Goal: Navigation & Orientation: Understand site structure

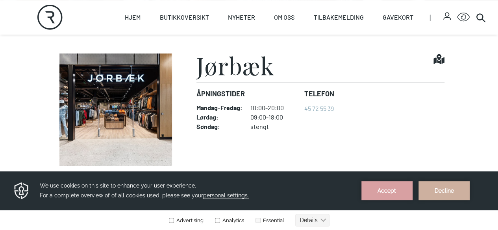
click at [122, 127] on img at bounding box center [116, 110] width 124 height 113
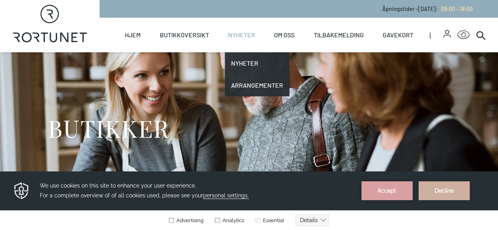
click at [246, 36] on link "Nyheter" at bounding box center [241, 35] width 27 height 35
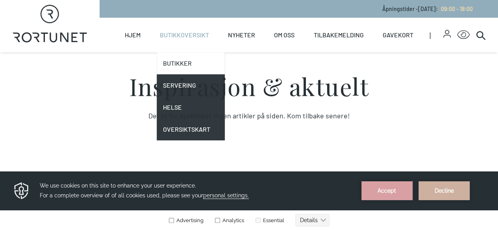
click at [191, 59] on link "Butikker" at bounding box center [191, 63] width 68 height 22
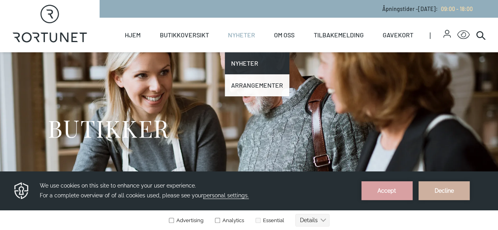
click at [245, 85] on link "Arrangementer" at bounding box center [257, 85] width 65 height 22
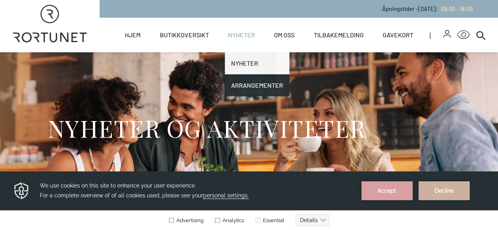
click at [236, 62] on link "Nyheter" at bounding box center [257, 63] width 65 height 22
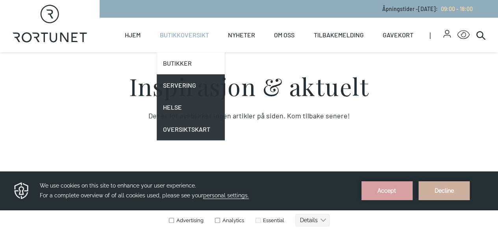
click at [189, 63] on link "Butikker" at bounding box center [191, 63] width 68 height 22
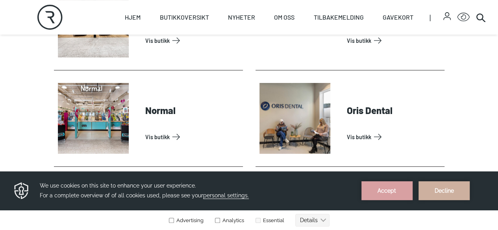
scroll to position [1641, 0]
